Goal: Transaction & Acquisition: Book appointment/travel/reservation

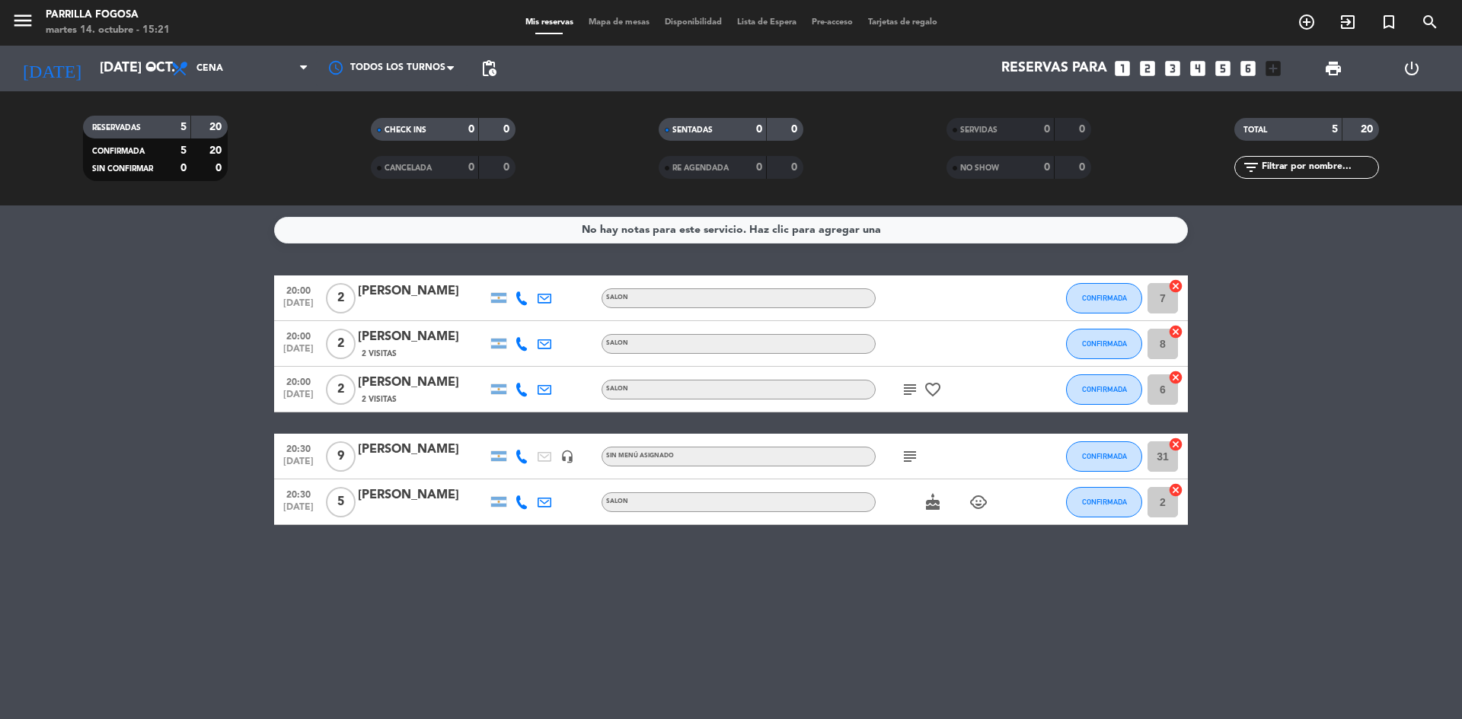
drag, startPoint x: 0, startPoint y: 0, endPoint x: 53, endPoint y: 238, distance: 244.2
click at [11, 330] on bookings-row "20:00 [DATE] 2 [PERSON_NAME] SALON CONFIRMADA 7 cancel 20:00 [DATE] 2 Fabian 2 …" at bounding box center [731, 401] width 1462 height 250
click at [113, 75] on input "[DATE] oct." at bounding box center [180, 68] width 177 height 30
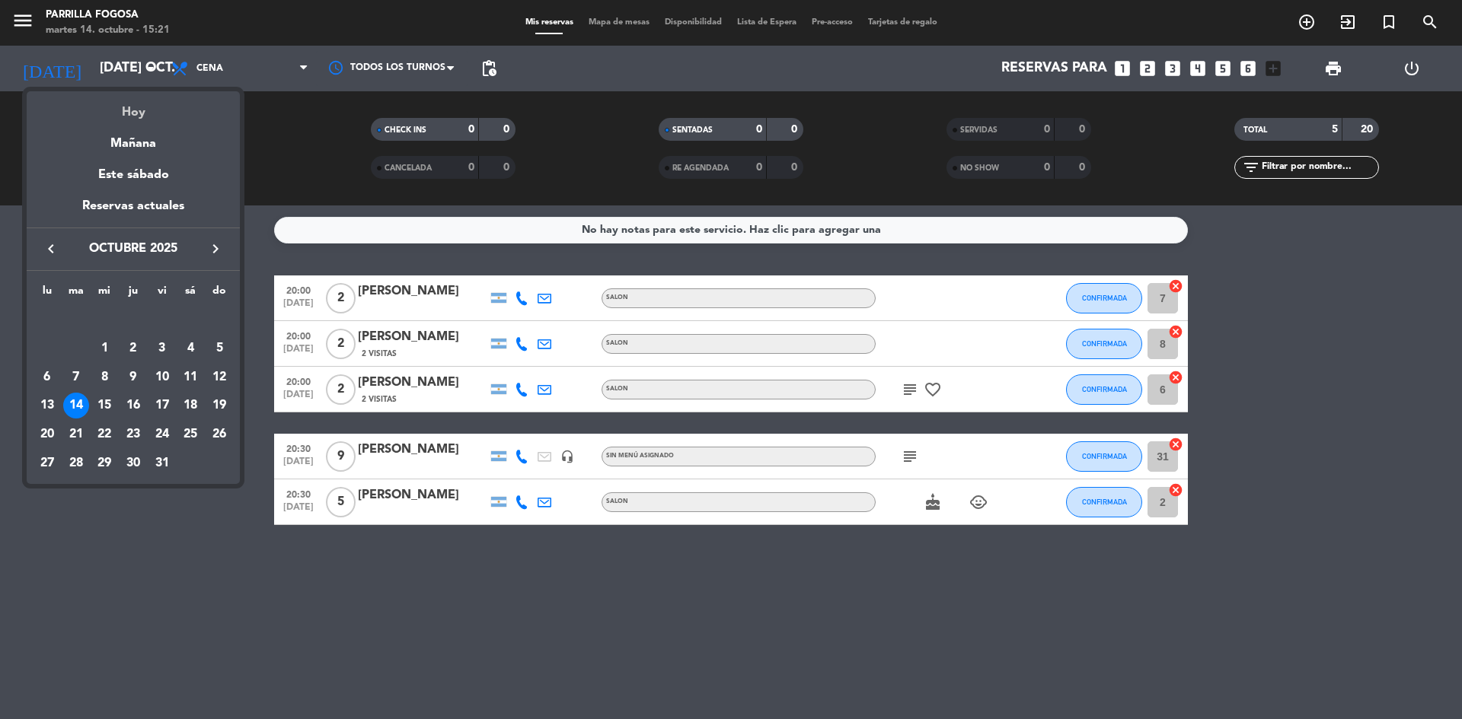
click at [105, 112] on div "Hoy" at bounding box center [133, 106] width 213 height 31
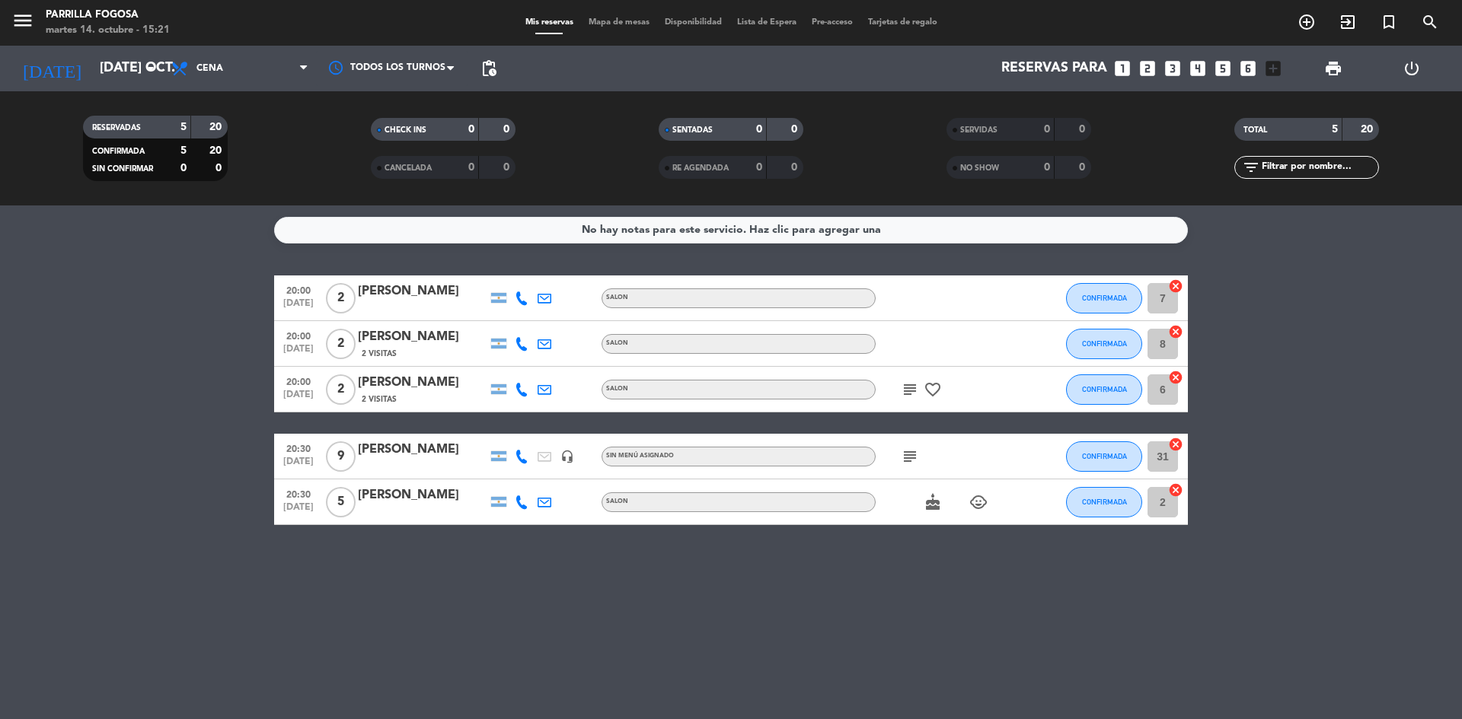
click at [103, 307] on bookings-row "20:00 [DATE] 2 [PERSON_NAME] SALON CONFIRMADA 7 cancel 20:00 [DATE] 2 Fabian 2 …" at bounding box center [731, 401] width 1462 height 250
click at [1246, 63] on icon "looks_6" at bounding box center [1248, 69] width 20 height 20
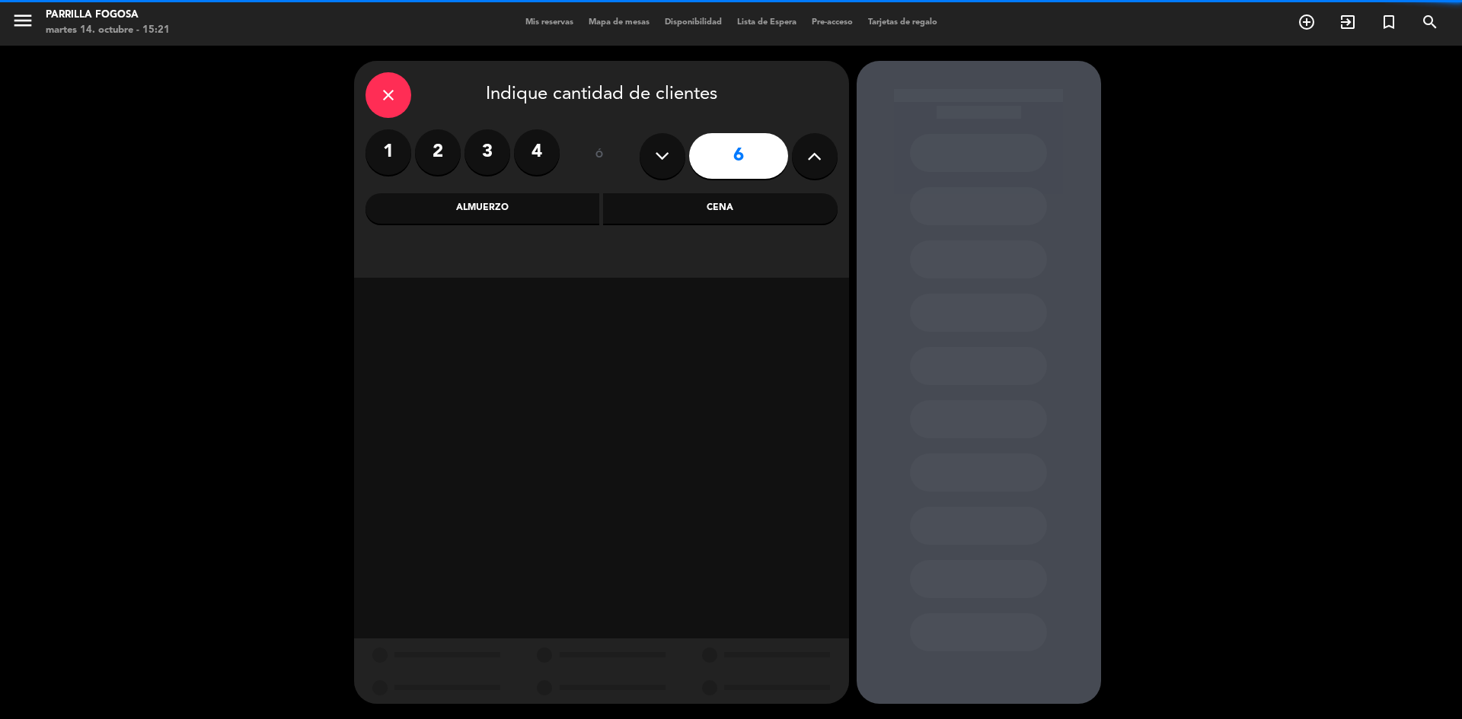
click at [809, 163] on icon at bounding box center [814, 156] width 14 height 23
type input "7"
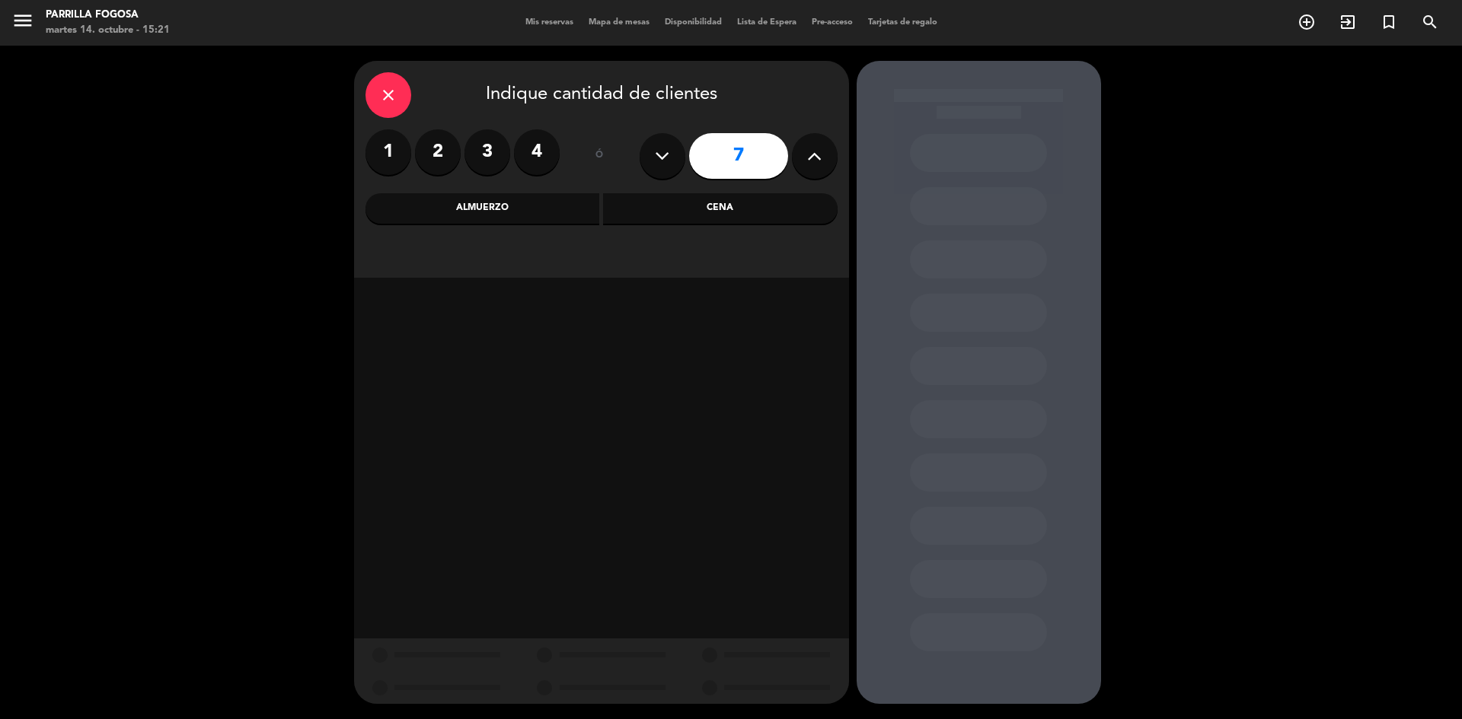
click at [751, 213] on div "Cena" at bounding box center [720, 208] width 234 height 30
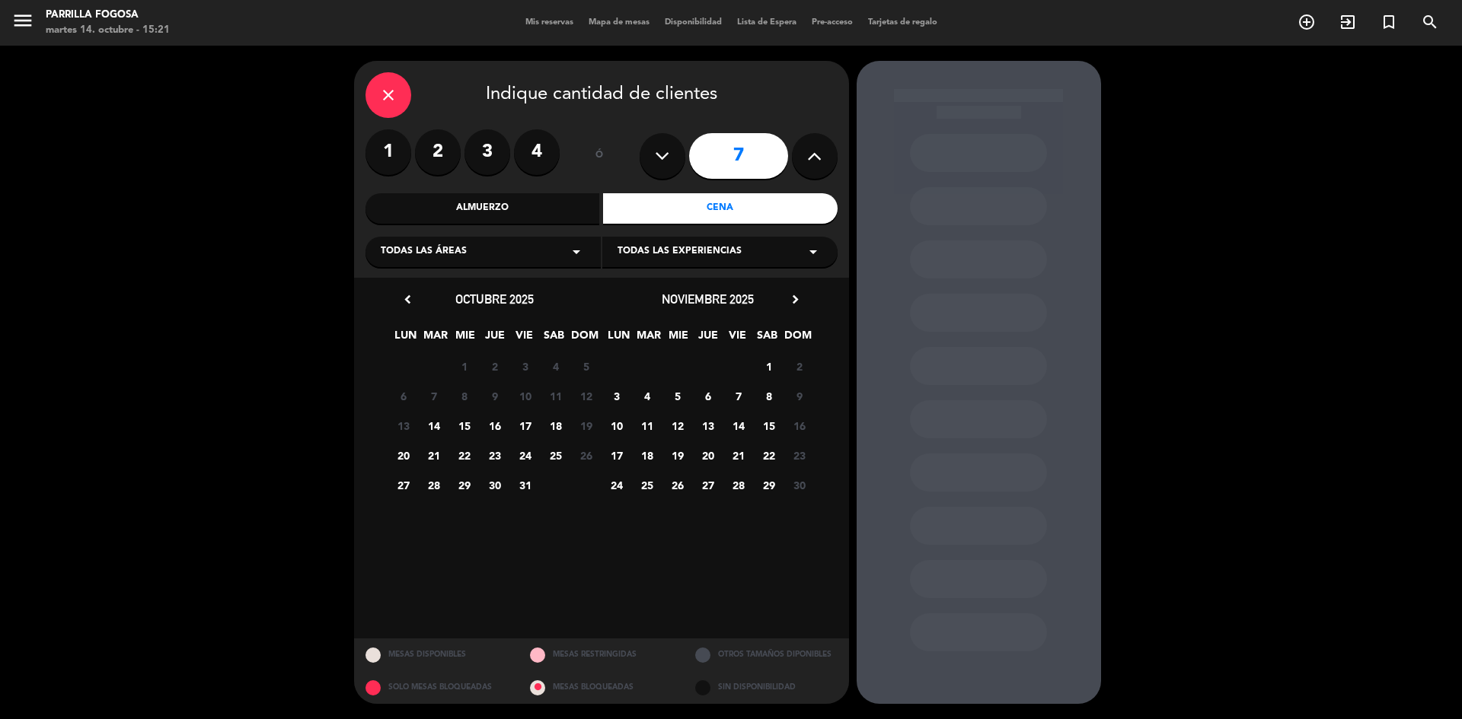
click at [435, 430] on span "14" at bounding box center [433, 425] width 25 height 25
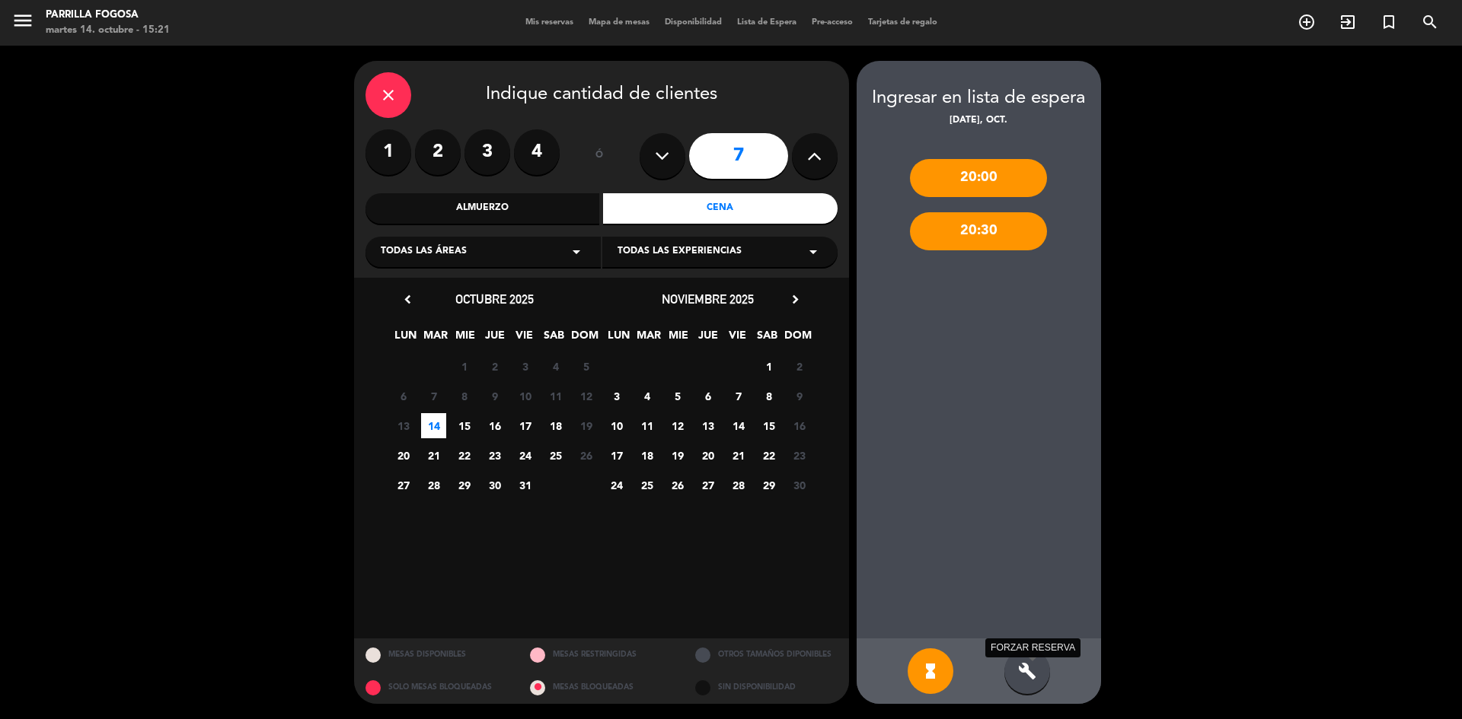
click at [1032, 678] on icon "build" at bounding box center [1027, 671] width 18 height 18
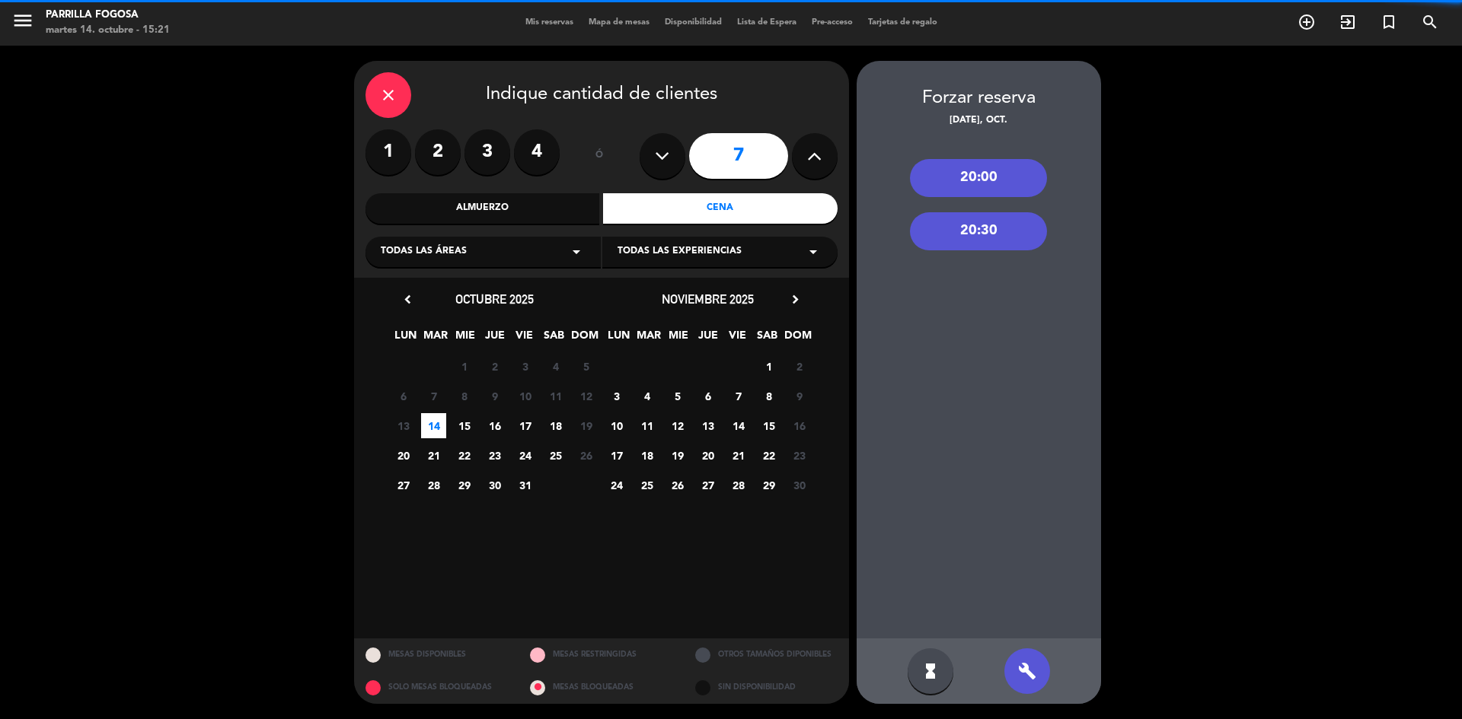
click at [974, 238] on div "20:30" at bounding box center [978, 231] width 137 height 38
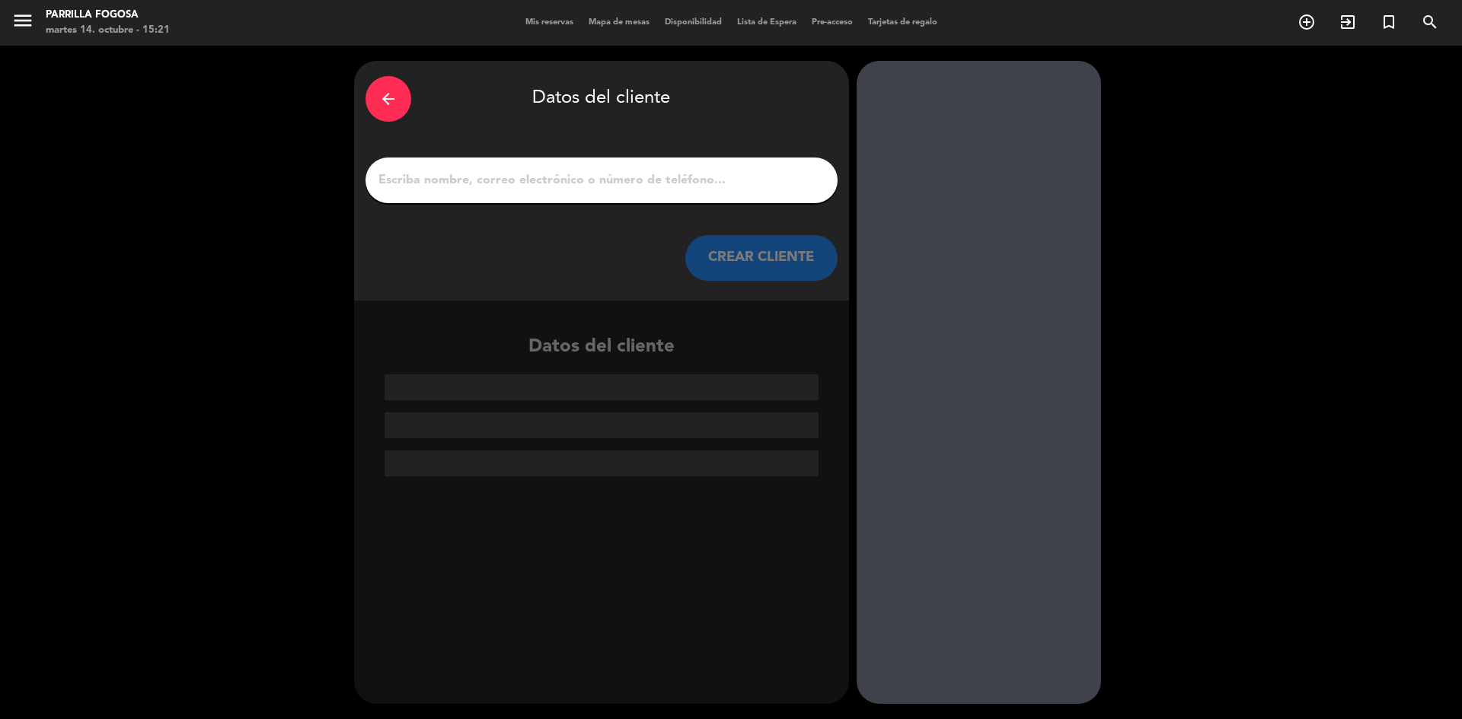
click at [644, 177] on input "1" at bounding box center [601, 180] width 449 height 21
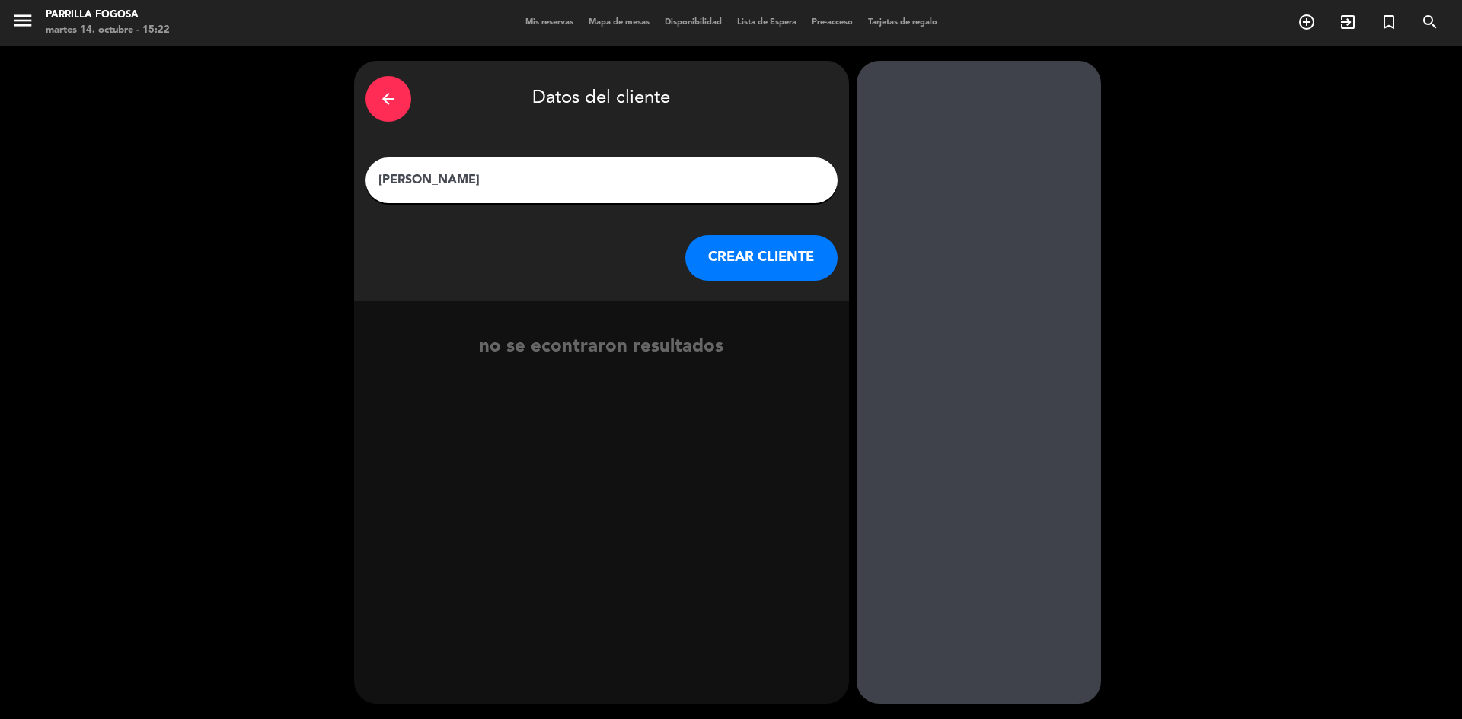
type input "[PERSON_NAME]"
click at [767, 263] on button "CREAR CLIENTE" at bounding box center [761, 258] width 152 height 46
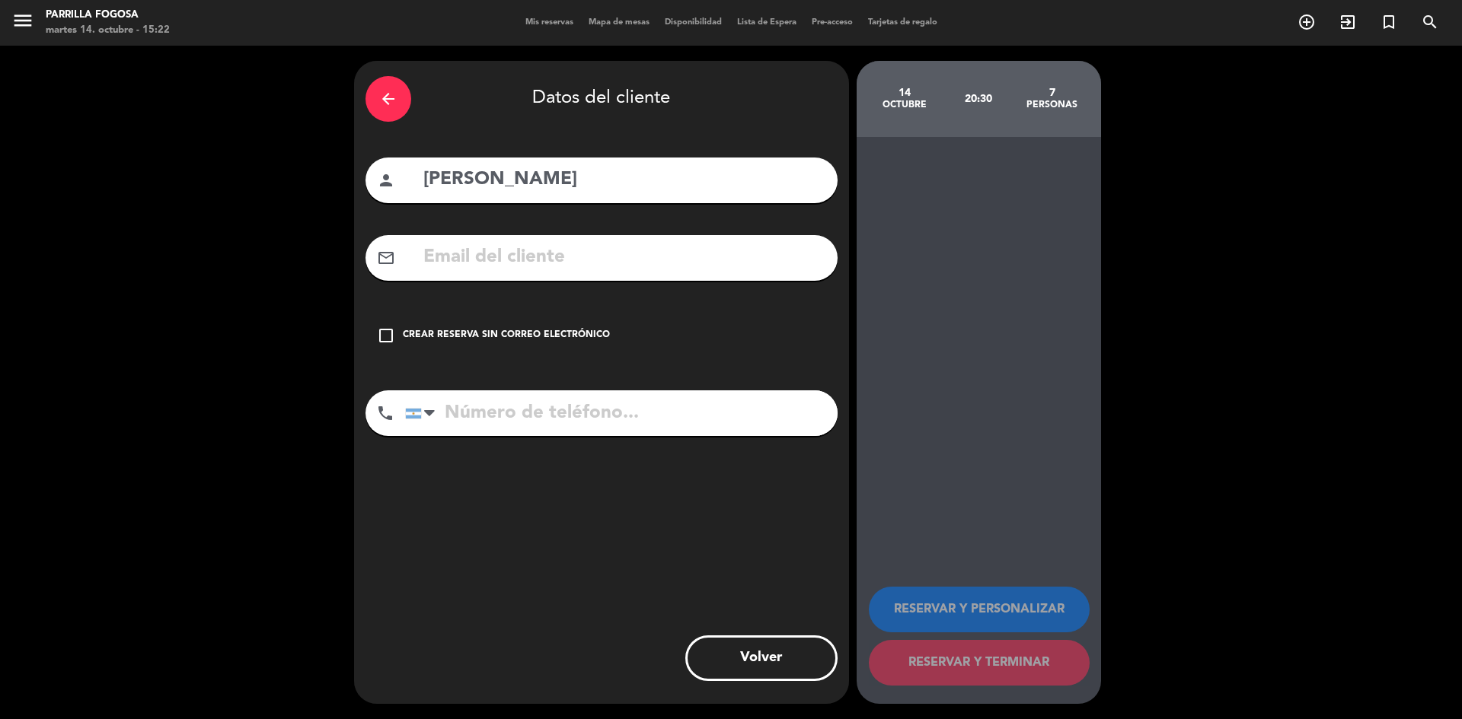
click at [388, 335] on icon "check_box_outline_blank" at bounding box center [386, 336] width 18 height 18
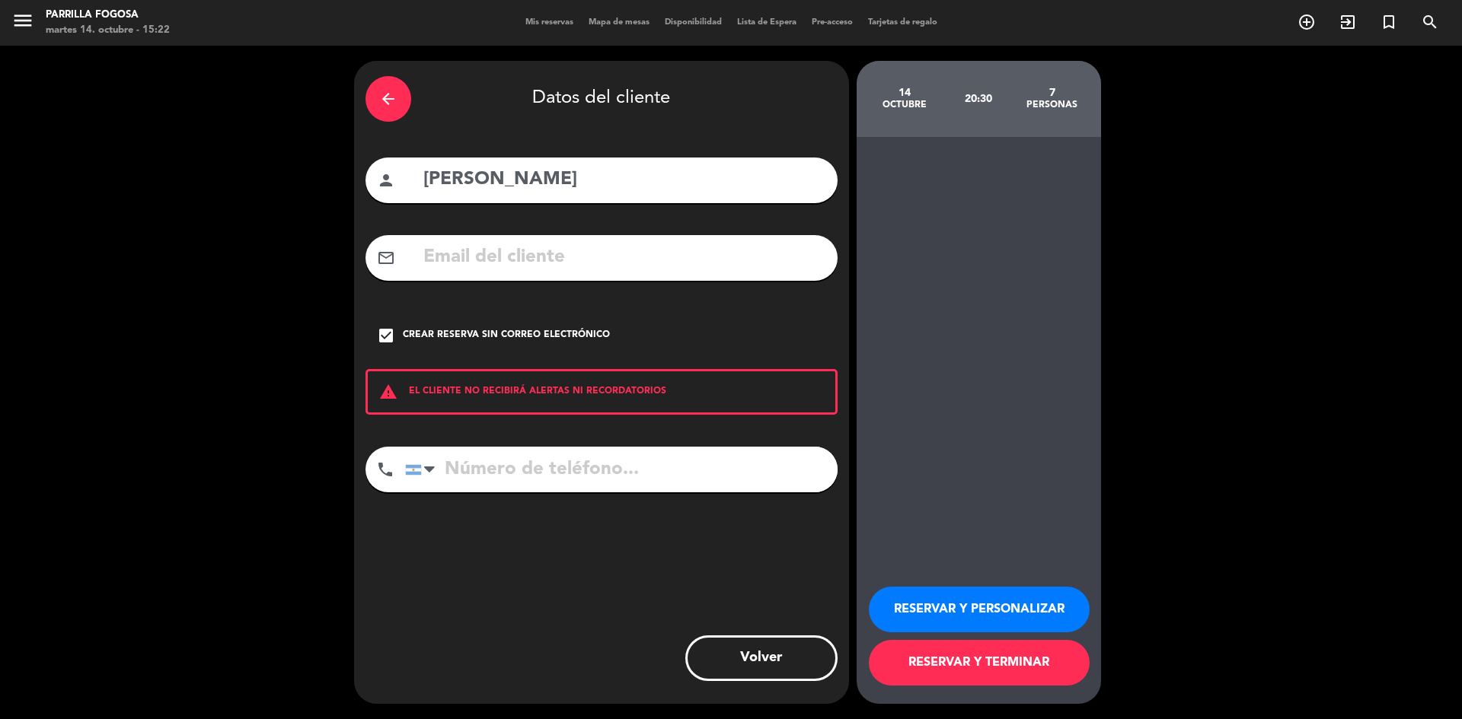
click at [495, 480] on input "tel" at bounding box center [621, 470] width 432 height 46
type input "01131251385"
click at [1011, 609] on button "RESERVAR Y PERSONALIZAR" at bounding box center [979, 610] width 221 height 46
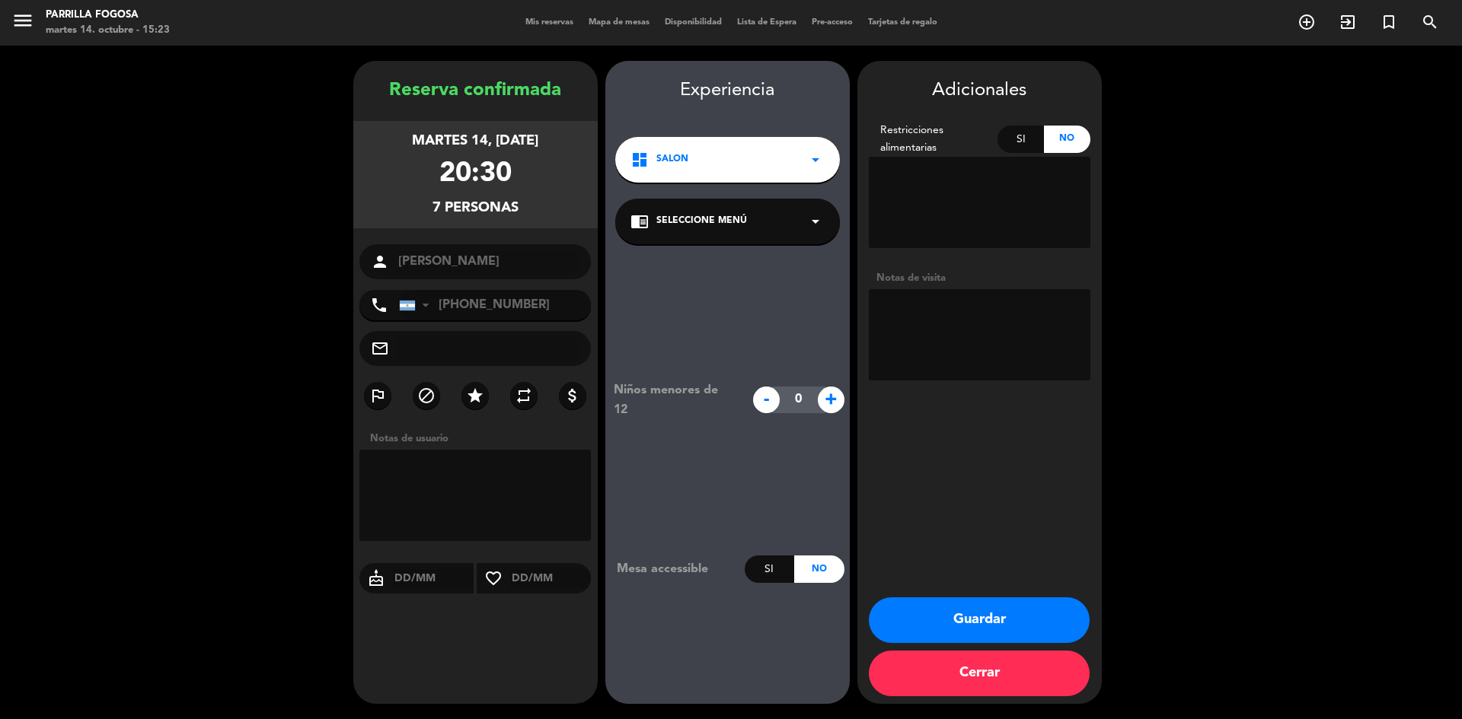
click at [1008, 614] on button "Guardar" at bounding box center [979, 621] width 221 height 46
